Goal: Information Seeking & Learning: Learn about a topic

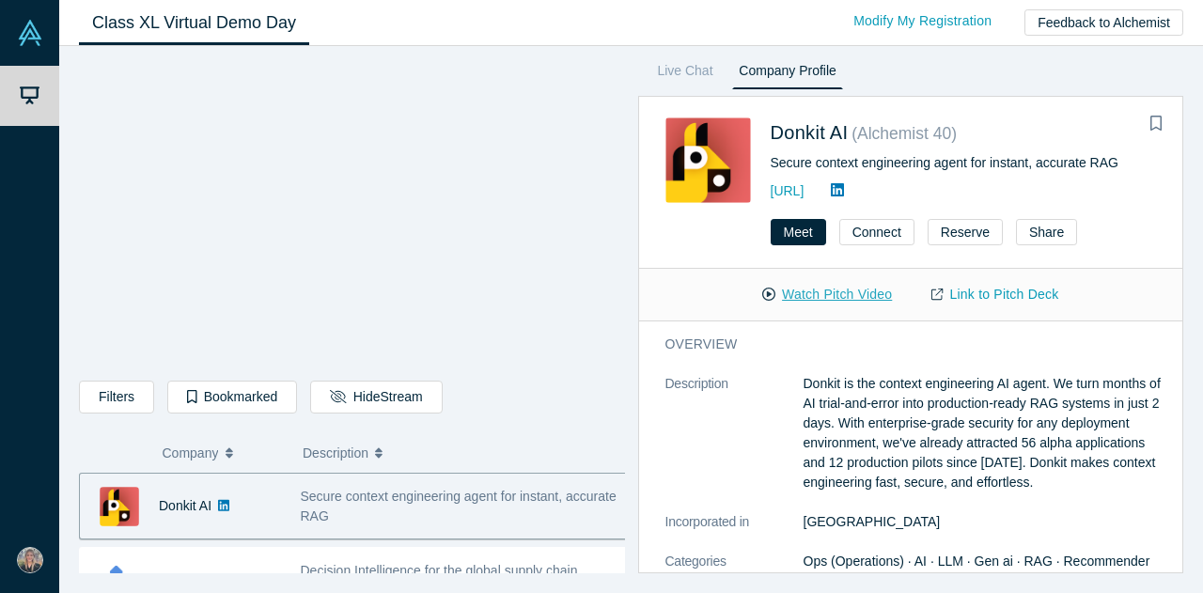
click at [797, 293] on button "Watch Pitch Video" at bounding box center [826, 294] width 169 height 33
click at [695, 85] on link "Live Chat" at bounding box center [685, 74] width 69 height 30
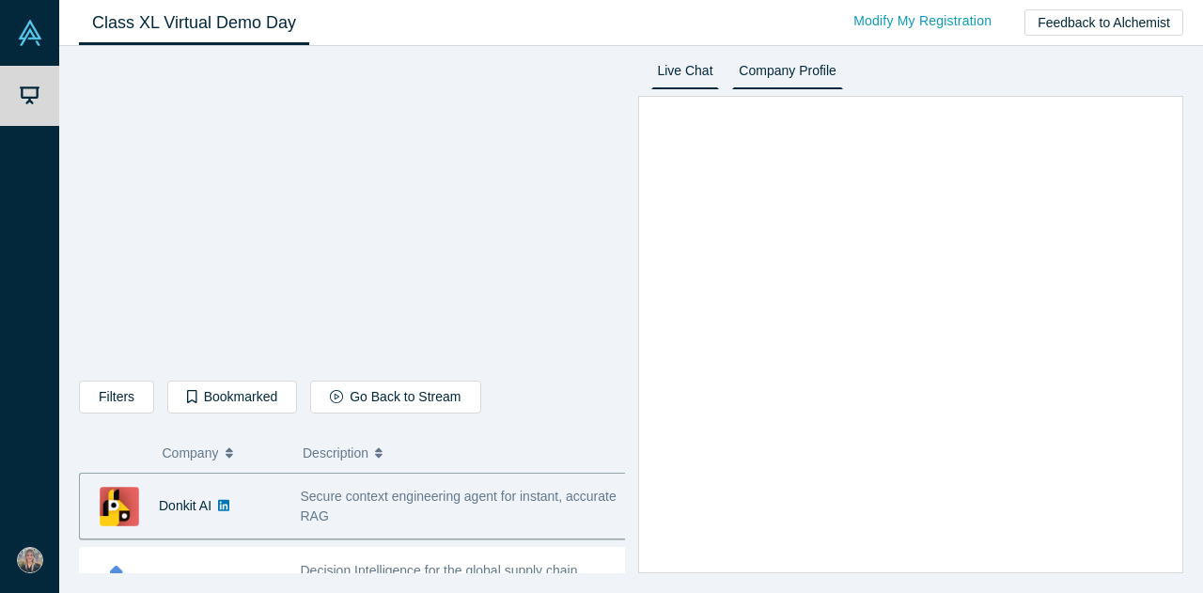
click at [793, 76] on link "Company Profile" at bounding box center [787, 74] width 110 height 30
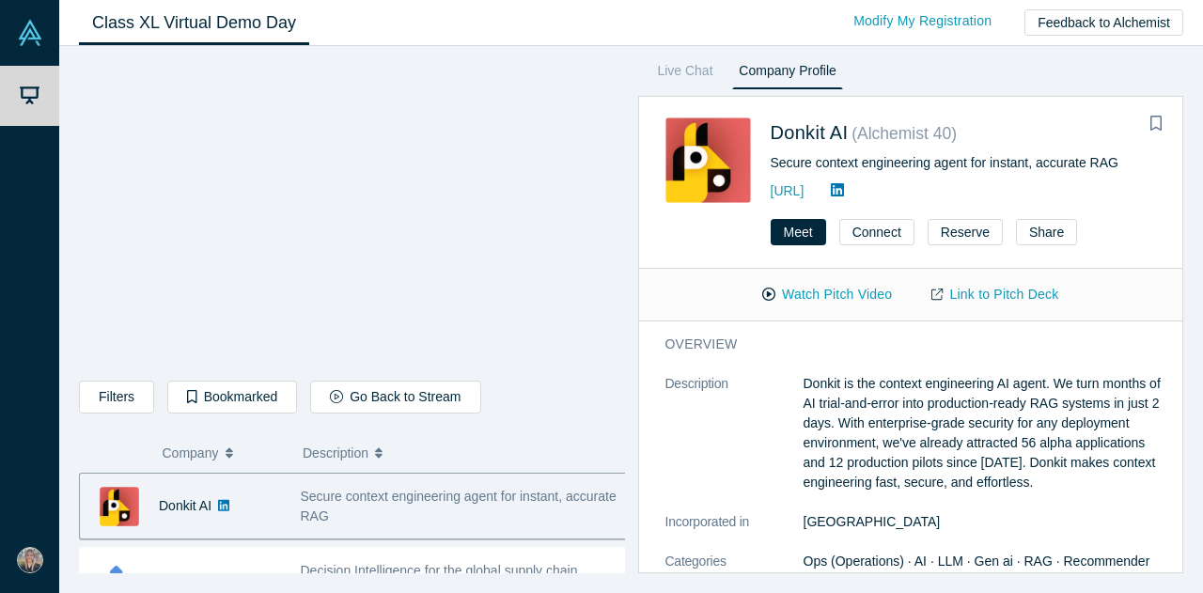
click at [206, 21] on link "Class XL Virtual Demo Day" at bounding box center [194, 23] width 230 height 44
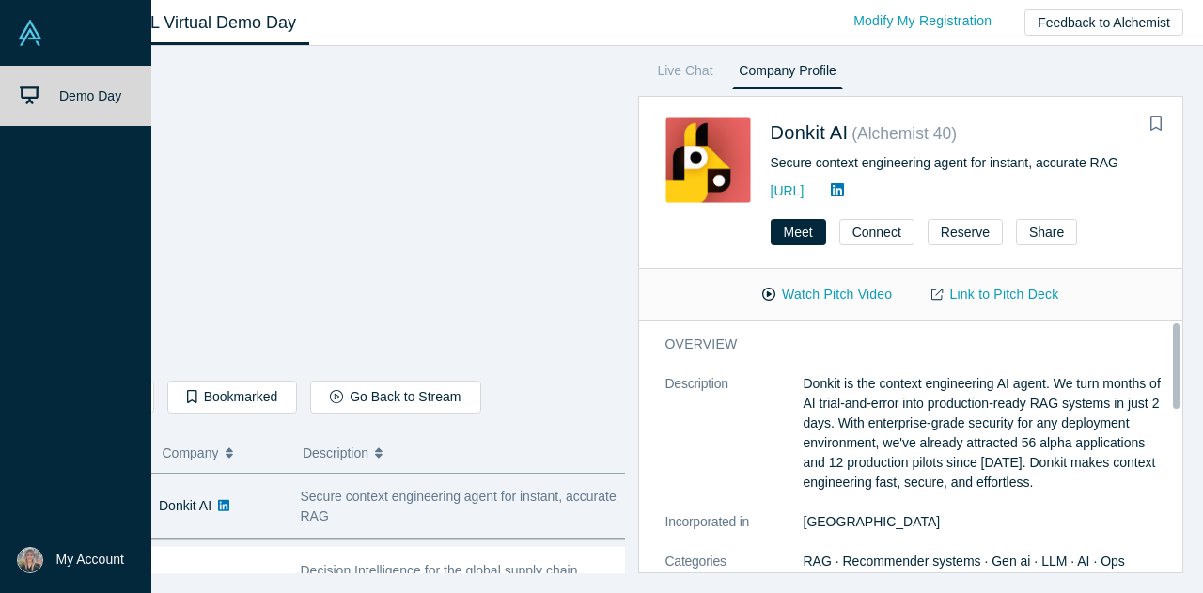
click at [32, 29] on img at bounding box center [30, 33] width 26 height 26
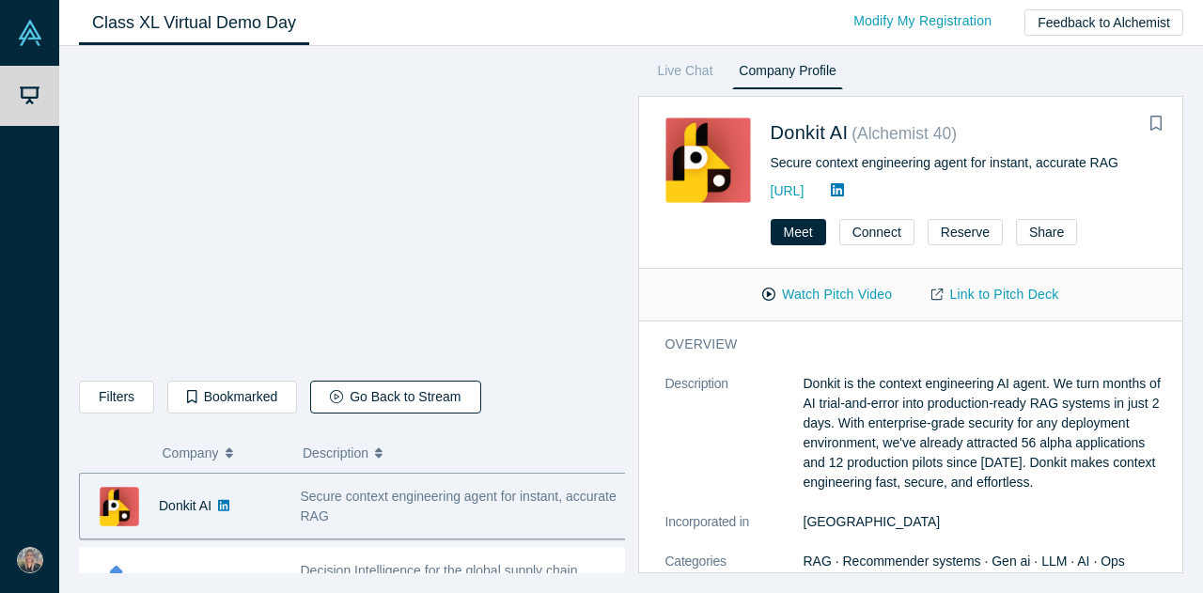
click at [346, 393] on button "Go Back to Stream" at bounding box center [395, 397] width 170 height 33
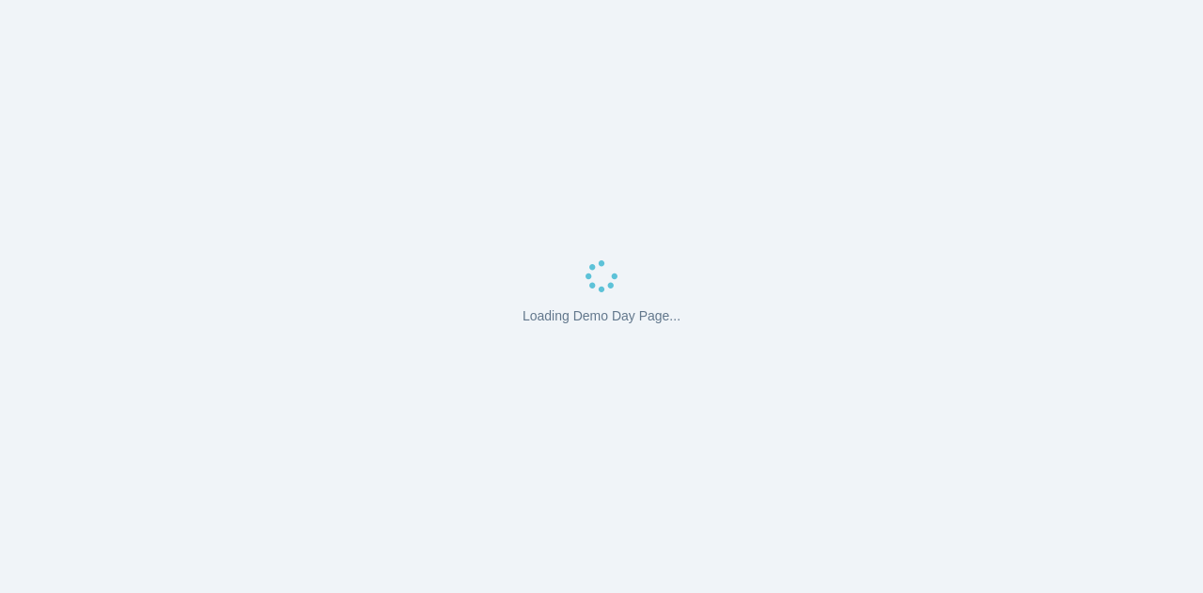
click at [442, 170] on div "Loading Demo Day Page..." at bounding box center [601, 296] width 1203 height 593
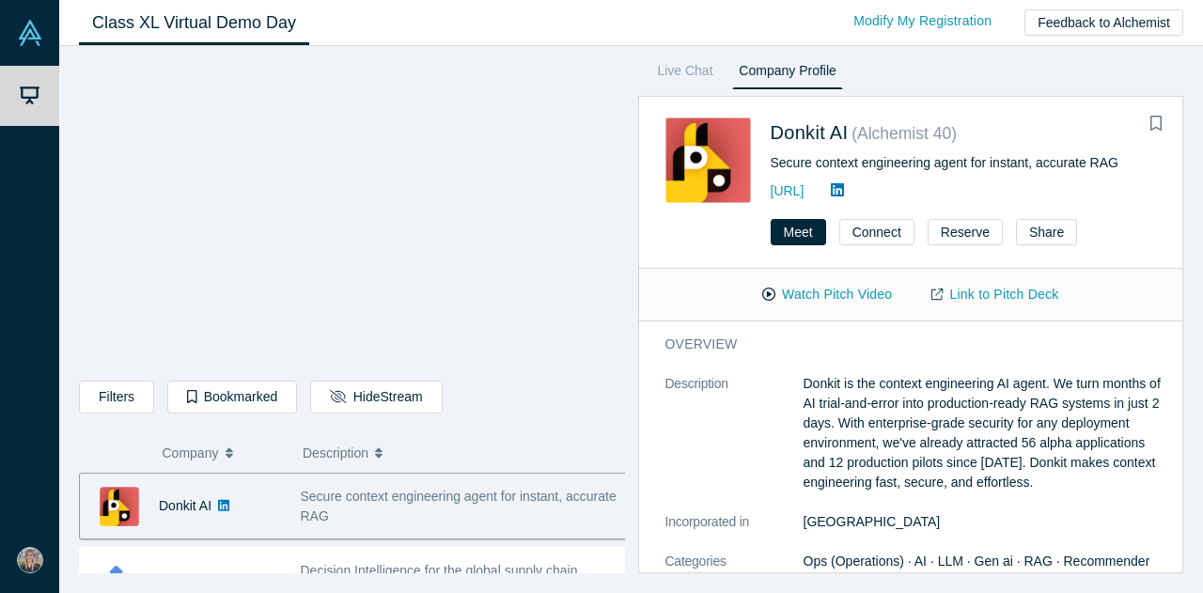
click at [519, 27] on div "Class XL Virtual Demo Day Livestream starts in 0-1 days 0-1 hr 0-19 min Modify …" at bounding box center [631, 23] width 1144 height 46
